Goal: Information Seeking & Learning: Check status

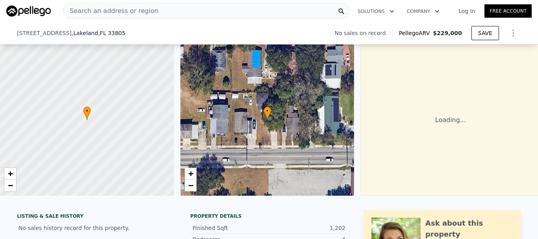
scroll to position [510, 0]
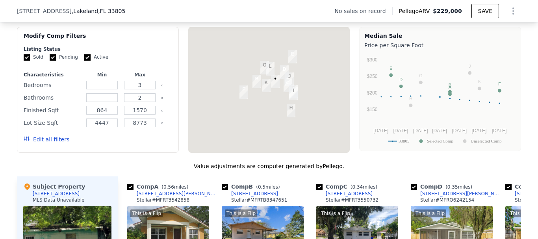
click at [84, 61] on input "Active" at bounding box center [87, 57] width 6 height 6
checkbox input "false"
click at [50, 61] on input "Pending" at bounding box center [53, 57] width 6 height 6
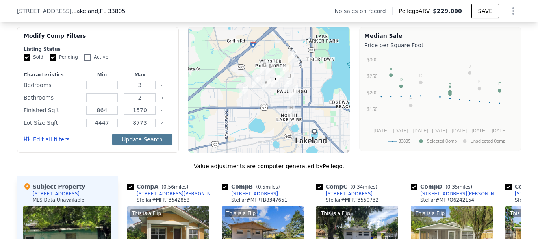
click at [133, 145] on button "Update Search" at bounding box center [141, 139] width 59 height 11
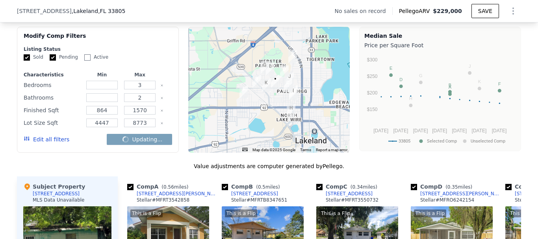
click at [50, 61] on input "Pending" at bounding box center [53, 57] width 6 height 6
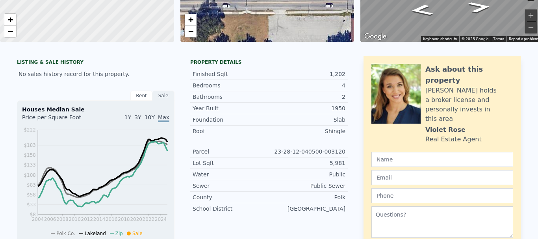
scroll to position [3, 0]
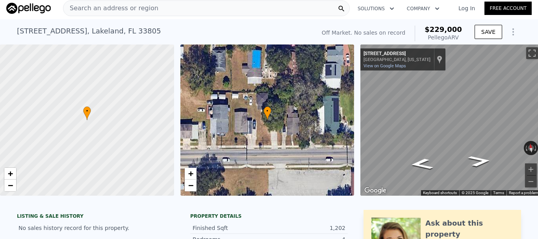
checkbox input "true"
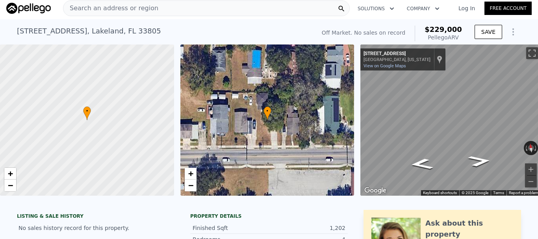
checkbox input "true"
